Goal: Transaction & Acquisition: Purchase product/service

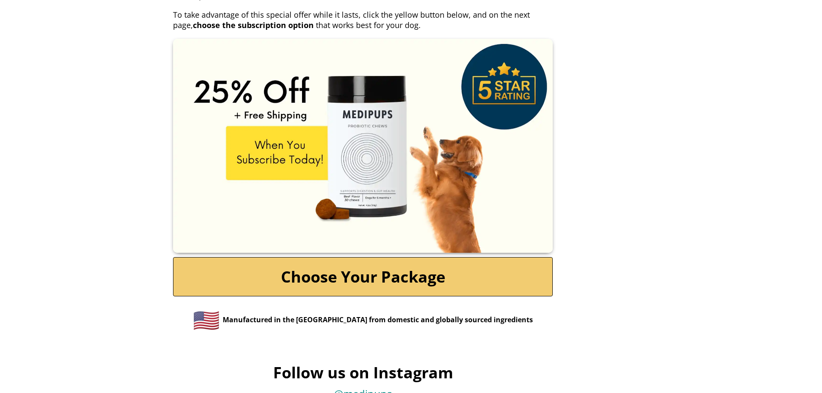
scroll to position [3929, 0]
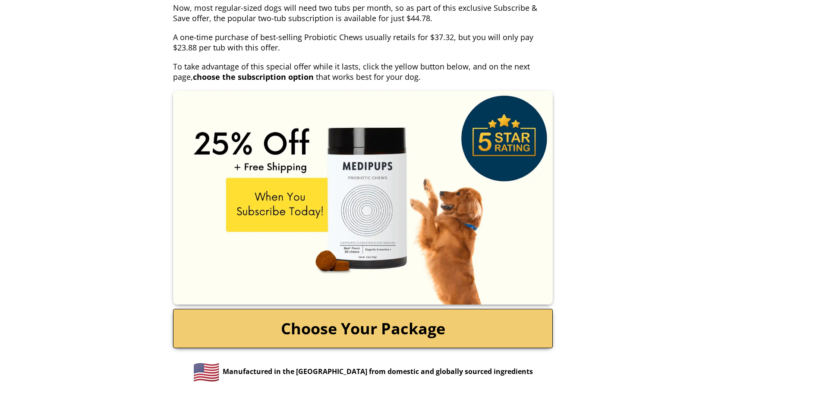
click at [386, 309] on link "Choose Your Package" at bounding box center [363, 328] width 380 height 39
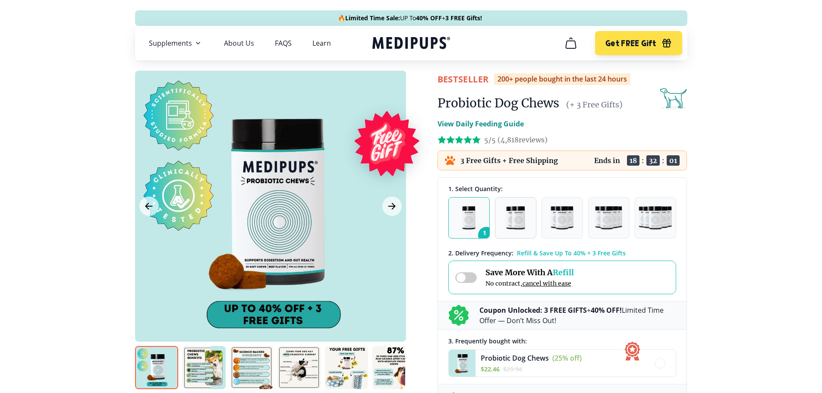
click at [515, 218] on img "button" at bounding box center [515, 217] width 19 height 23
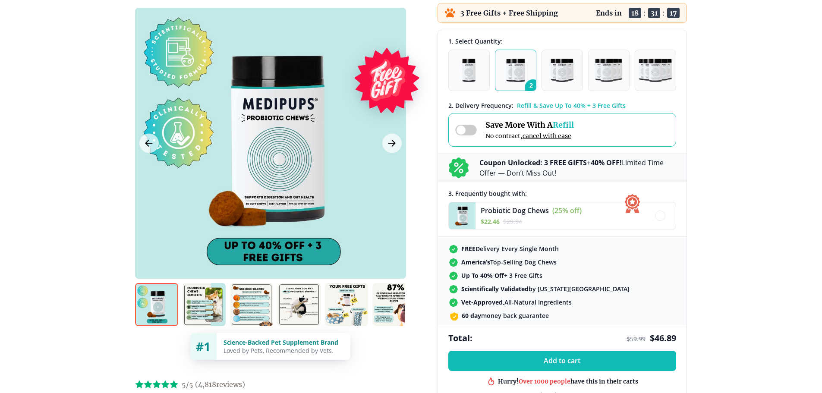
scroll to position [139, 0]
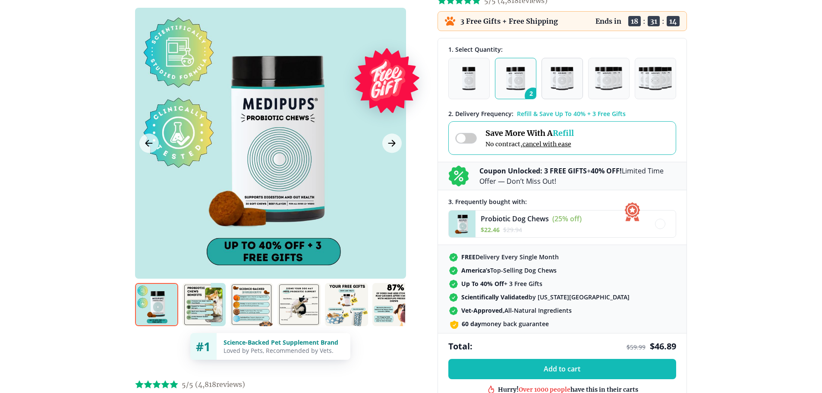
click at [563, 78] on img "button" at bounding box center [561, 78] width 23 height 23
click at [460, 138] on span at bounding box center [466, 138] width 22 height 11
